Goal: Task Accomplishment & Management: Manage account settings

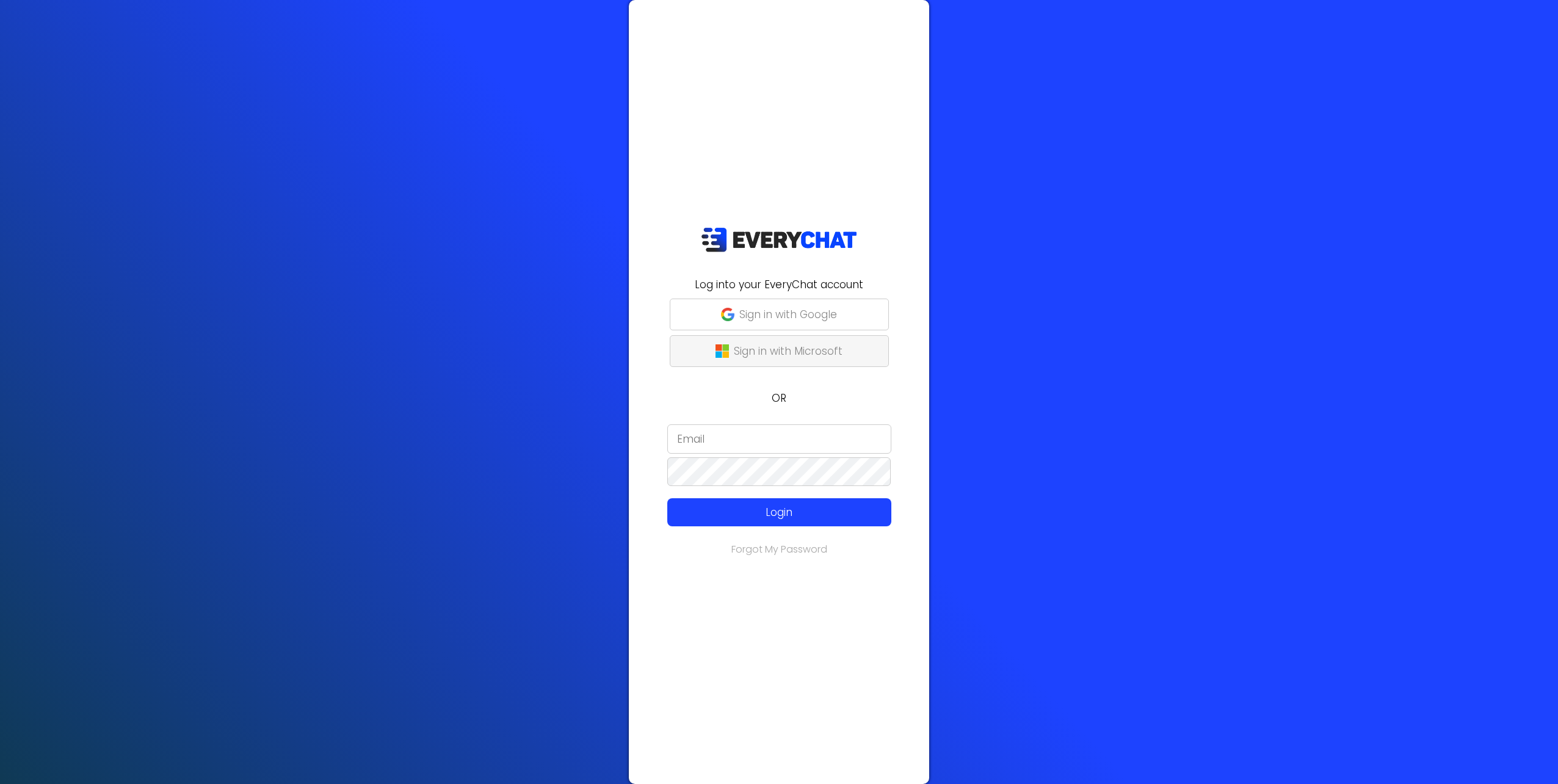
click at [797, 352] on p "Sign in with Microsoft" at bounding box center [788, 351] width 108 height 16
click at [834, 440] on input "email" at bounding box center [779, 439] width 224 height 29
click at [801, 513] on p "Login" at bounding box center [779, 512] width 179 height 16
drag, startPoint x: 792, startPoint y: 443, endPoint x: 516, endPoint y: 490, distance: 280.0
click at [574, 430] on div "Log into your EveryChat account Sign in with Google Sign in with Microsoft OR 5…" at bounding box center [779, 392] width 1558 height 784
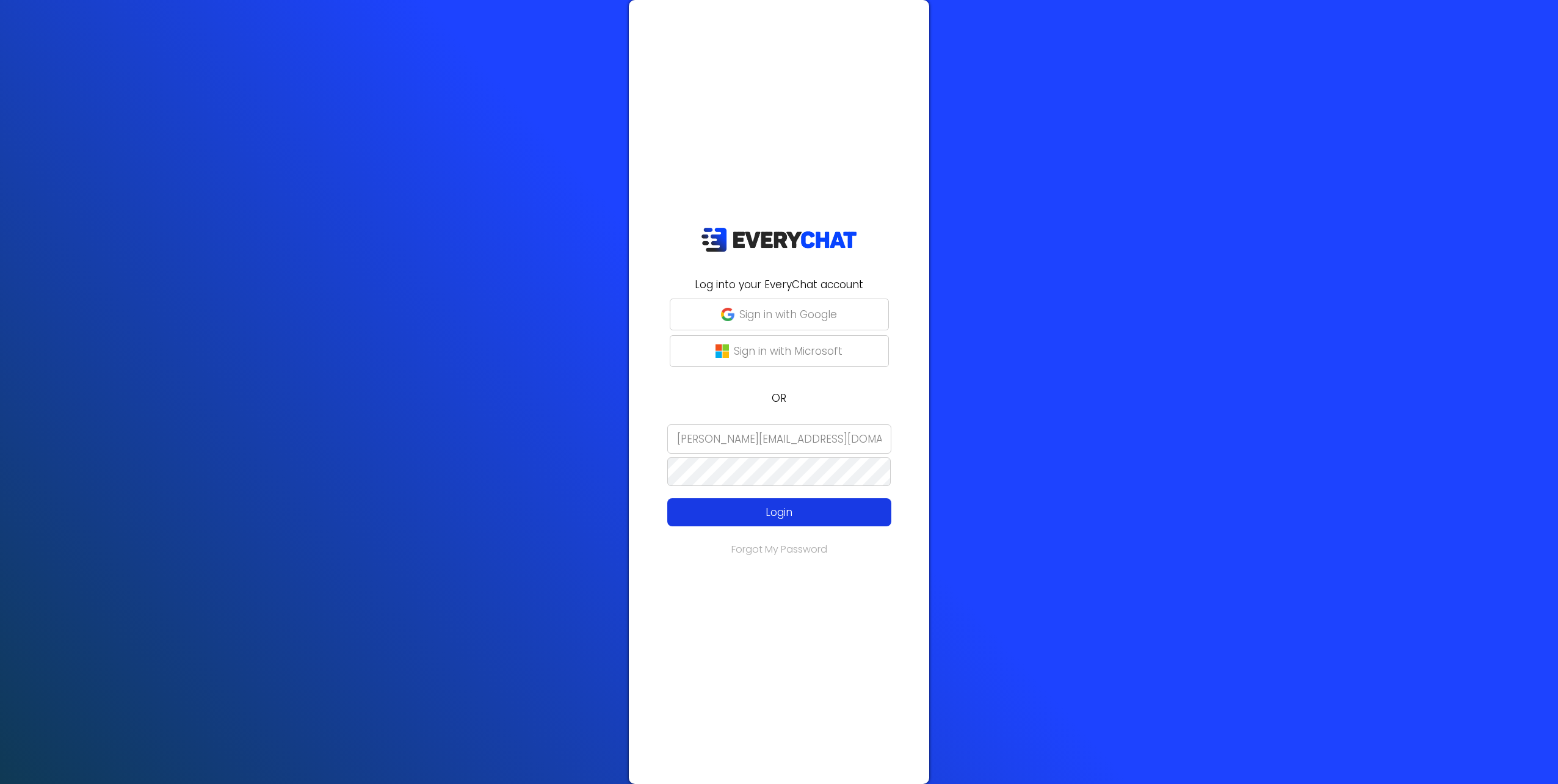
type input "[PERSON_NAME][EMAIL_ADDRESS][DOMAIN_NAME]"
click at [865, 514] on p "Login" at bounding box center [779, 512] width 179 height 16
